Goal: Find specific page/section: Locate a particular part of the current website

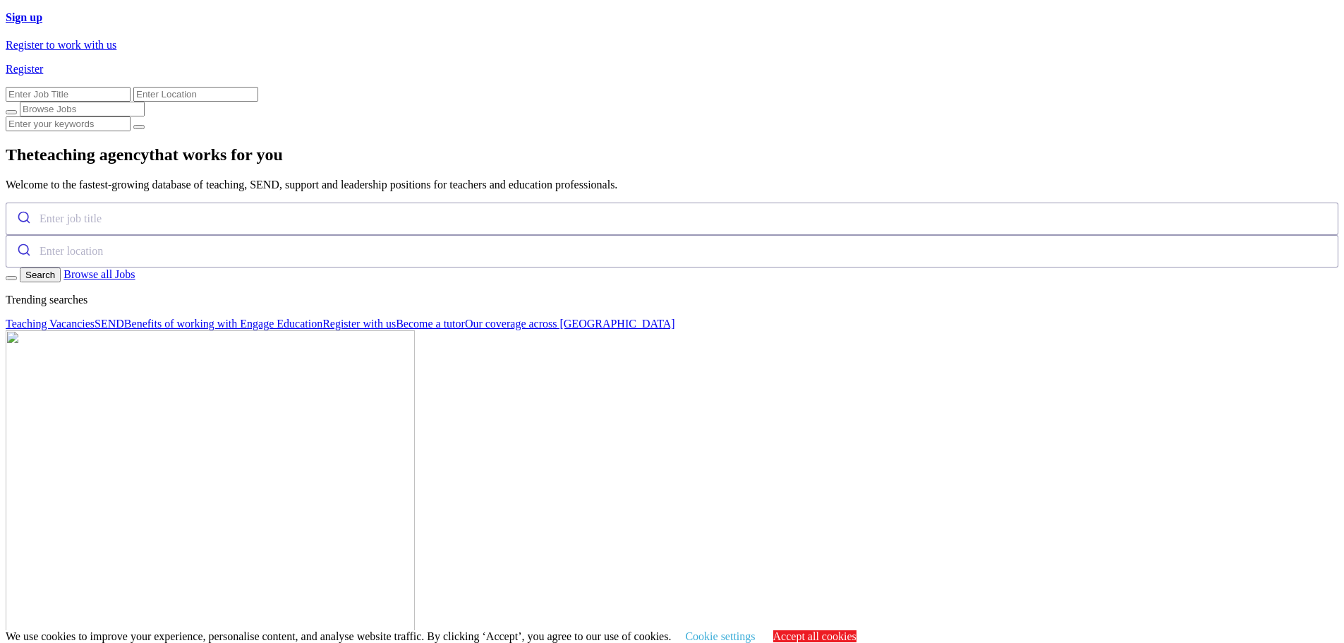
scroll to position [2187, 0]
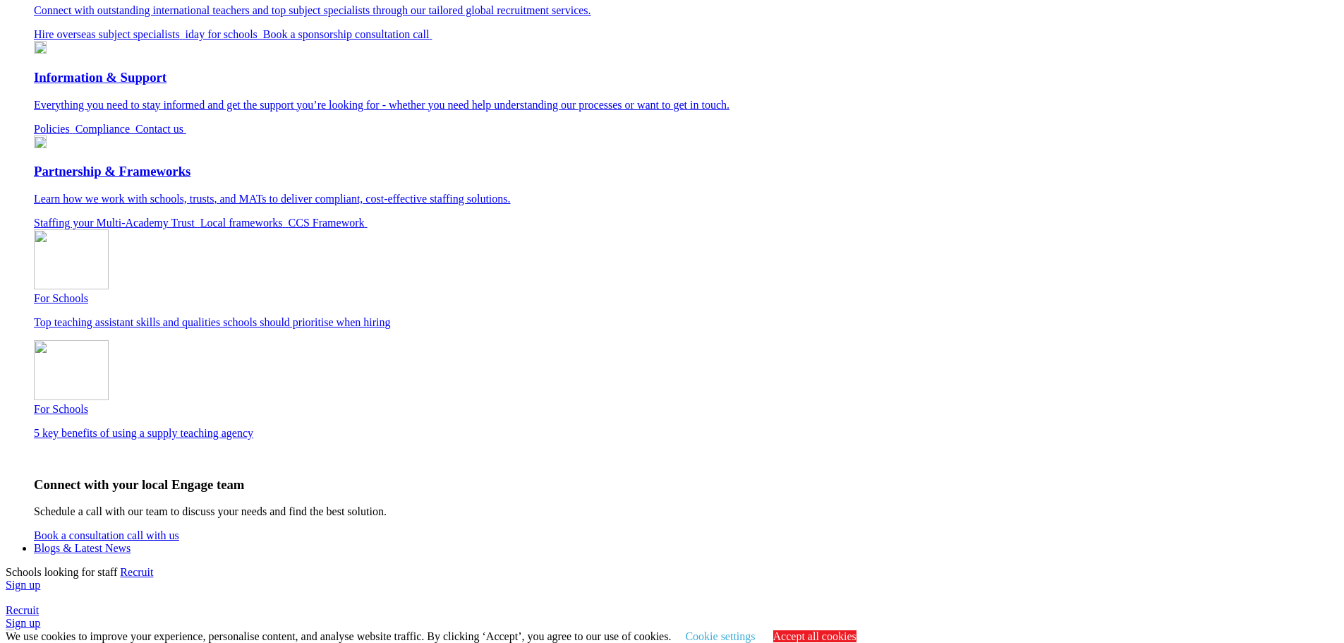
scroll to position [1271, 0]
